Goal: Task Accomplishment & Management: Manage account settings

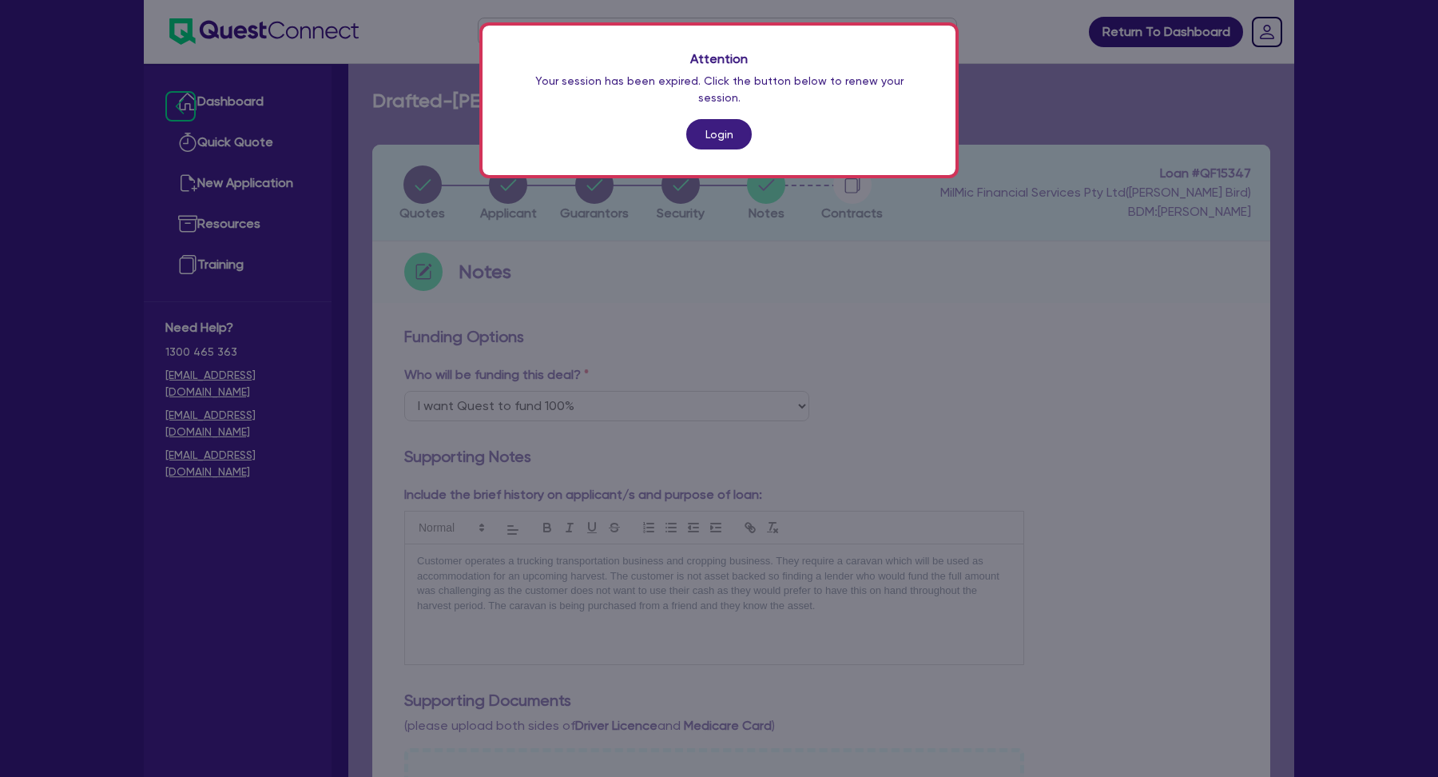
select select "Quest Finance - Own Book"
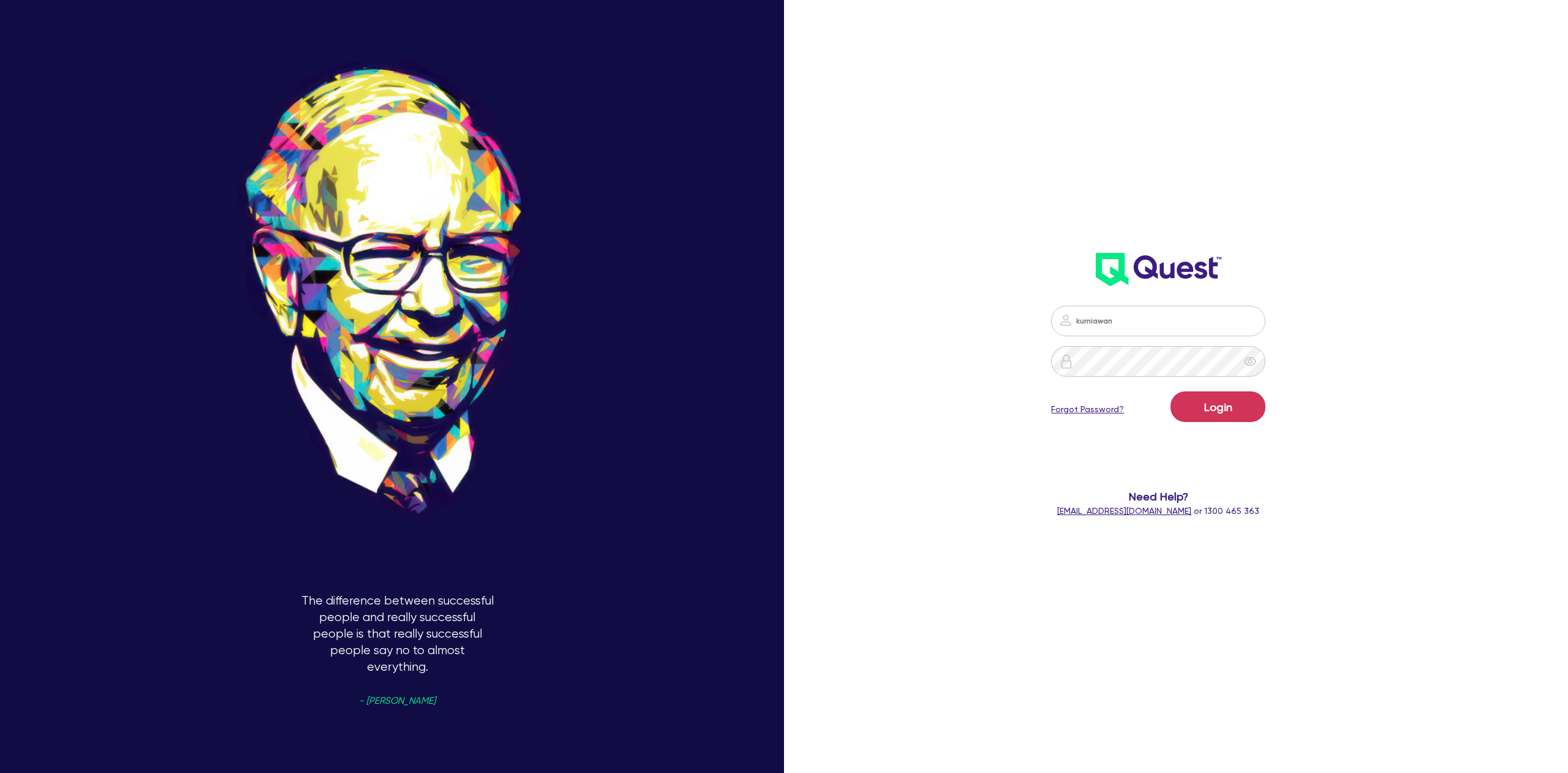
type input "[EMAIL_ADDRESS][DOMAIN_NAME]"
click at [1171, 392] on button "Login" at bounding box center [1218, 407] width 95 height 31
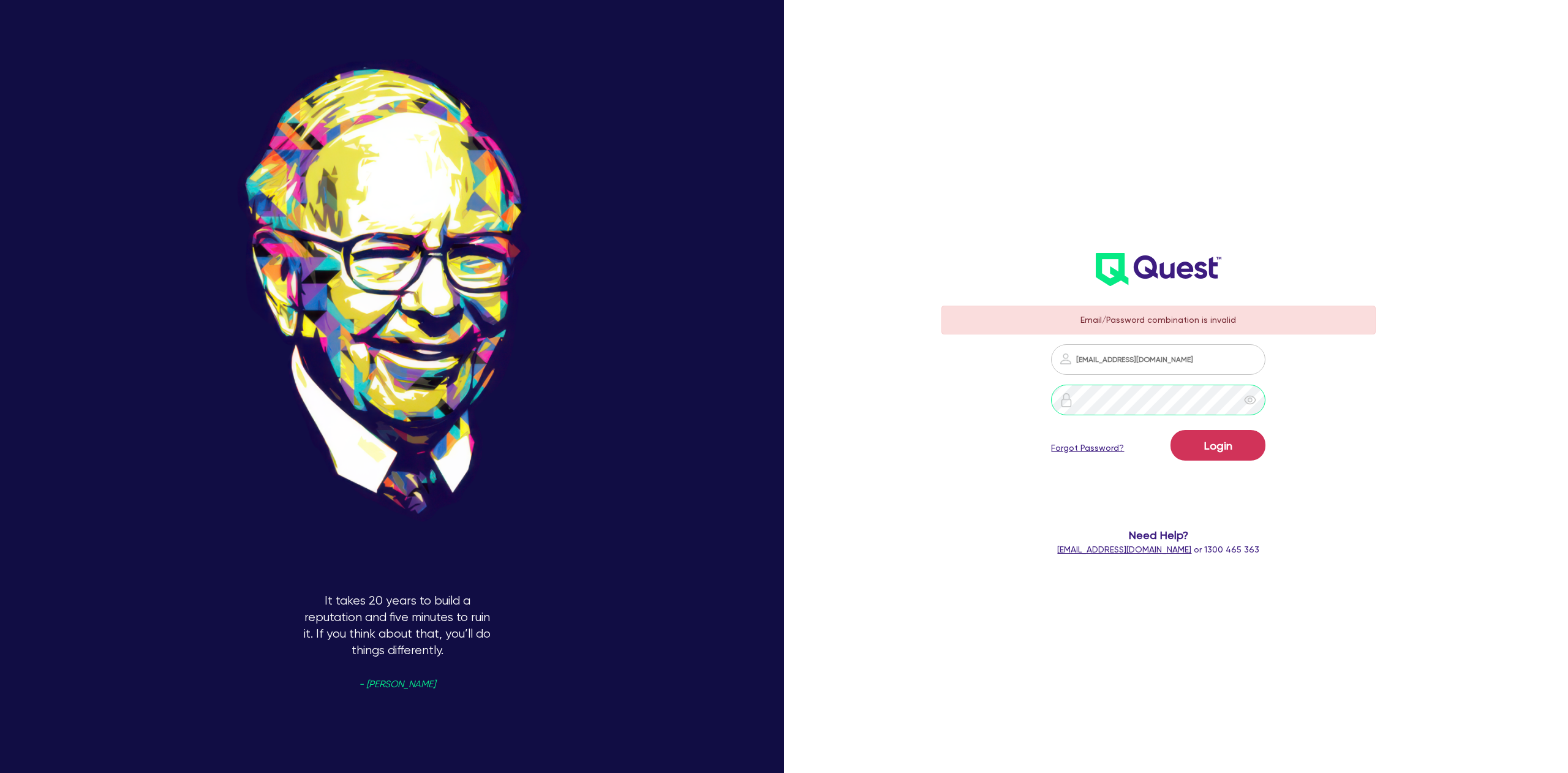
click at [1171, 430] on button "Login" at bounding box center [1218, 446] width 95 height 31
click at [1182, 364] on input "[EMAIL_ADDRESS][DOMAIN_NAME]" at bounding box center [1159, 360] width 215 height 31
